Goal: Information Seeking & Learning: Learn about a topic

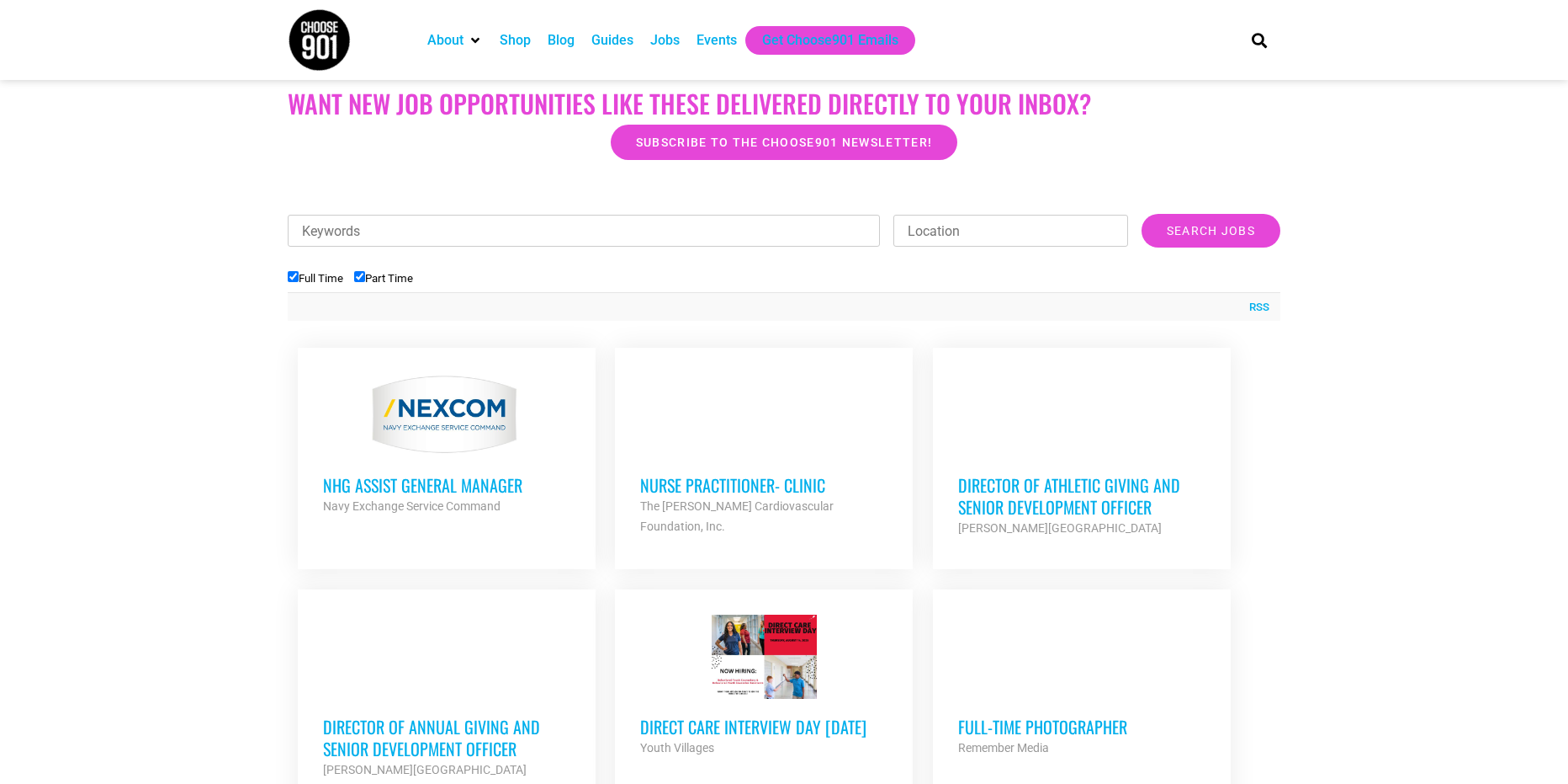
scroll to position [505, 0]
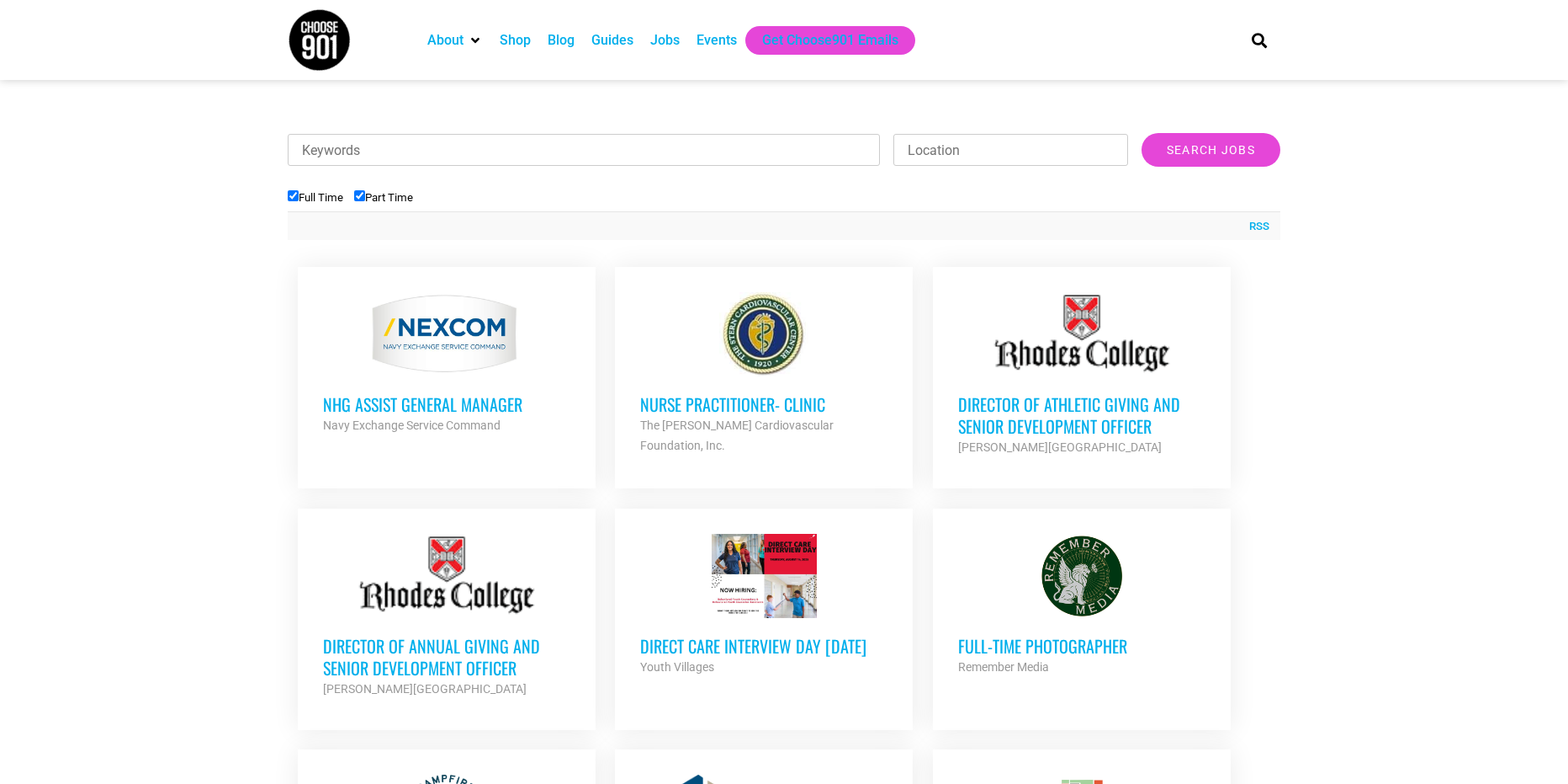
drag, startPoint x: 1009, startPoint y: 646, endPoint x: 96, endPoint y: 409, distance: 943.3
click at [354, 148] on input "Keywords" at bounding box center [584, 149] width 593 height 32
type input "animal"
click at [1142, 133] on input "Search Jobs" at bounding box center [1211, 150] width 139 height 34
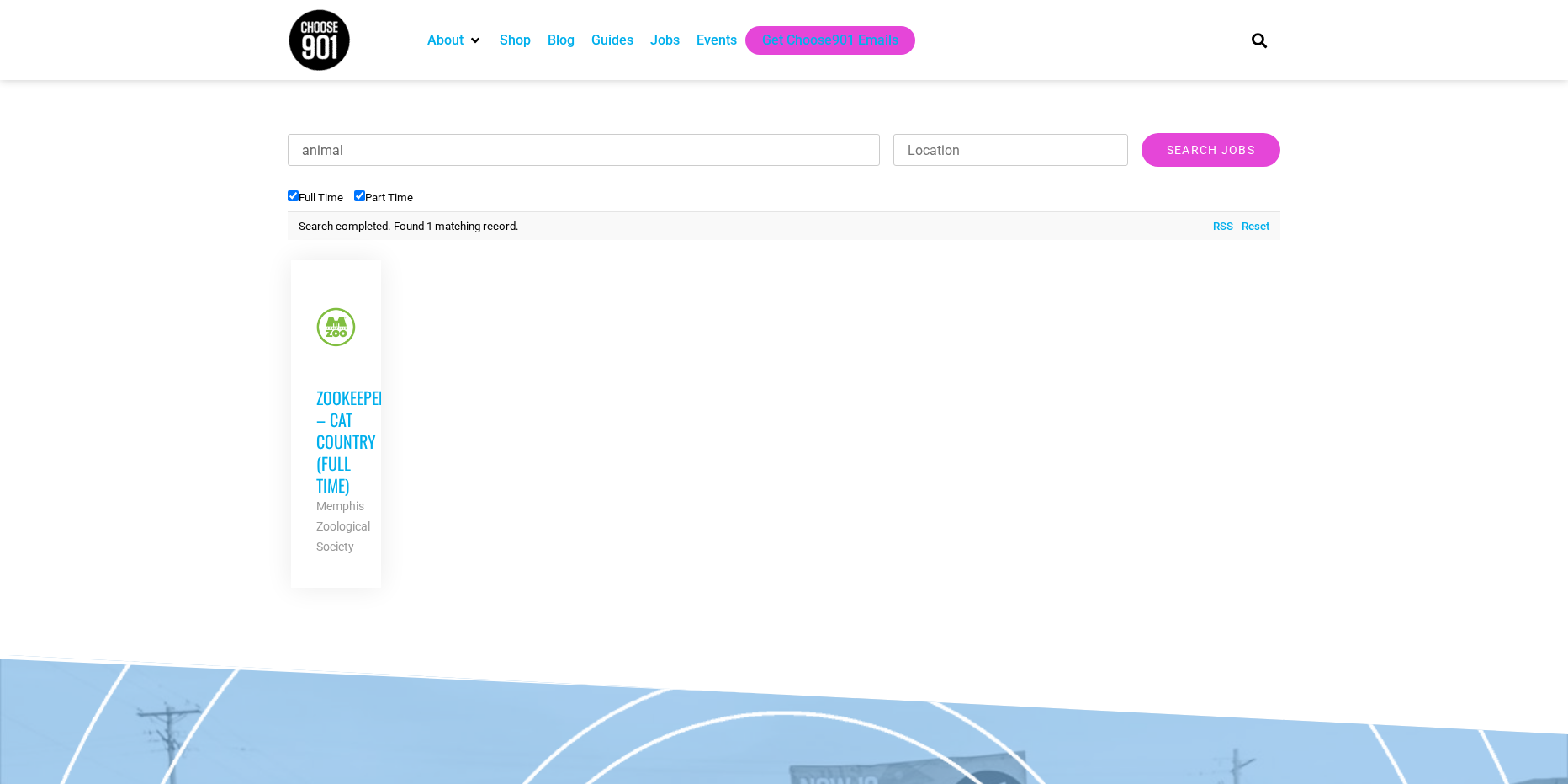
click at [344, 405] on h3 "Zookeeper – Cat Country (Full Time)" at bounding box center [335, 441] width 39 height 110
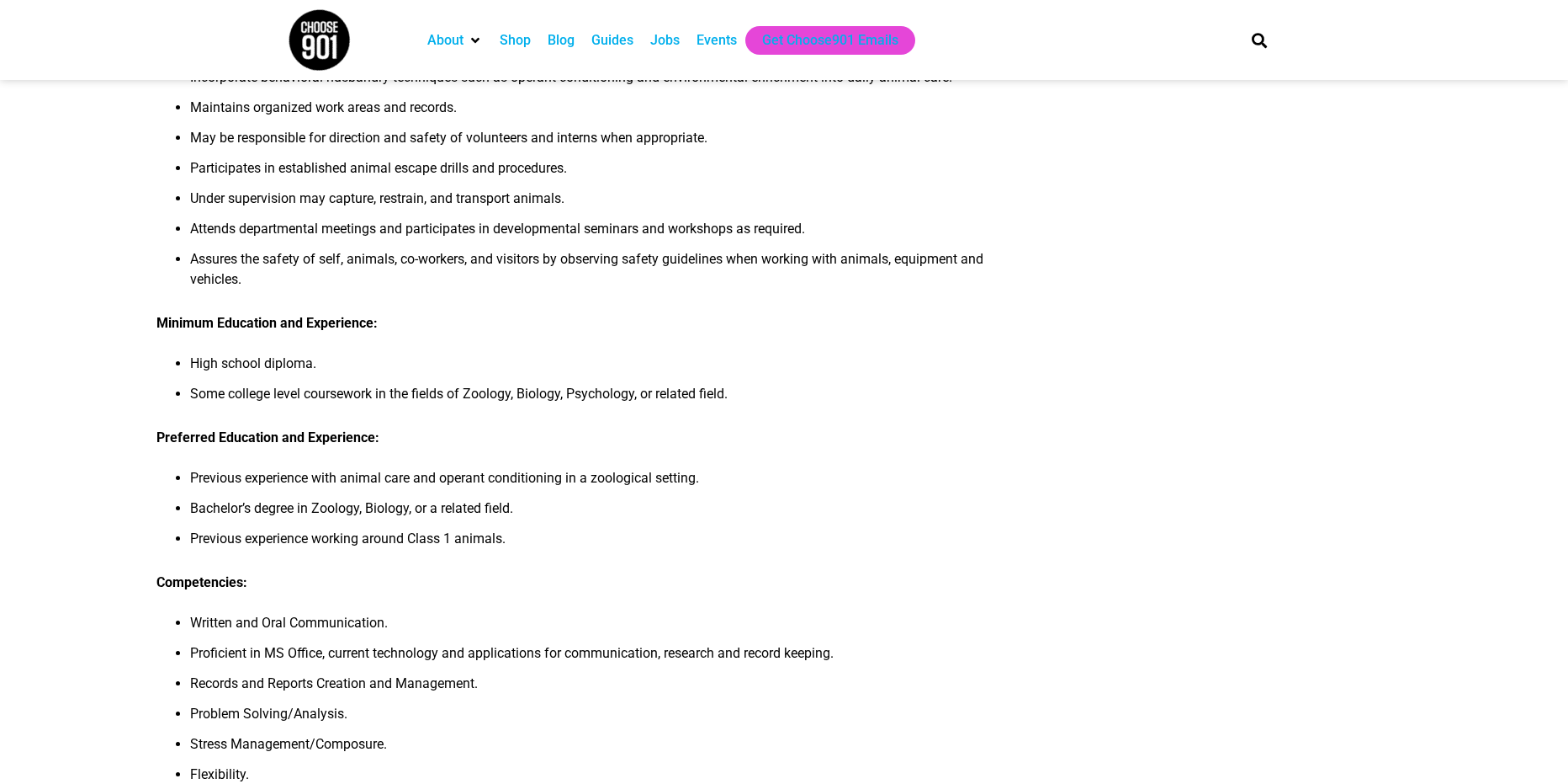
scroll to position [758, 0]
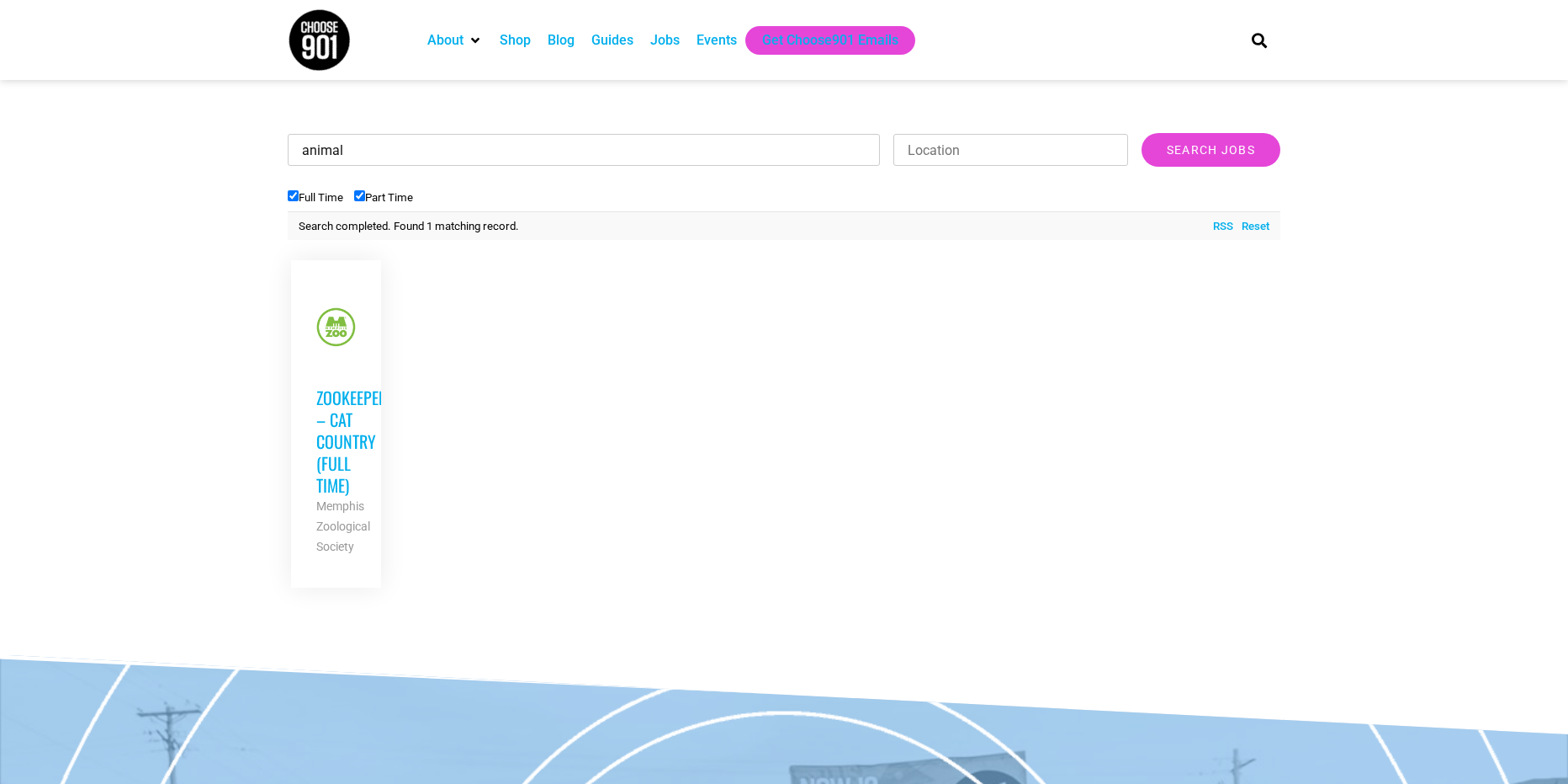
drag, startPoint x: 363, startPoint y: 153, endPoint x: 217, endPoint y: 125, distance: 148.7
click at [217, 125] on section "Looking to make career moves in [GEOGRAPHIC_DATA]? From tech to teaching, medic…" at bounding box center [784, 238] width 1568 height 750
type input "kennel"
click at [1142, 133] on input "Search Jobs" at bounding box center [1211, 150] width 139 height 34
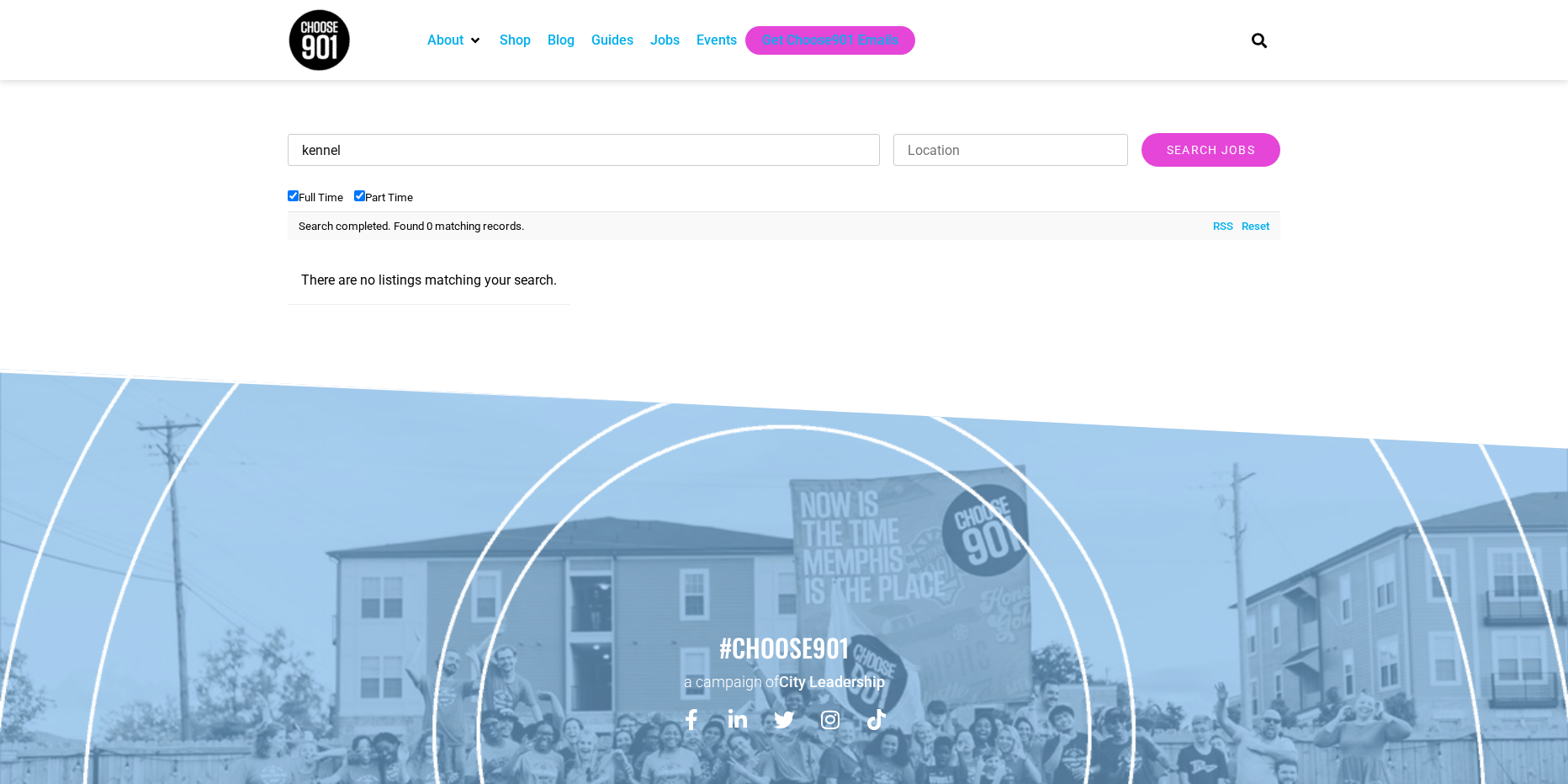
drag, startPoint x: 437, startPoint y: 161, endPoint x: 70, endPoint y: 149, distance: 367.2
click at [70, 149] on section "Looking to make career moves in [GEOGRAPHIC_DATA]? From tech to teaching, medic…" at bounding box center [784, 95] width 1568 height 464
type input "shelter"
click at [1142, 133] on input "Search Jobs" at bounding box center [1211, 150] width 139 height 34
